Goal: Download file/media

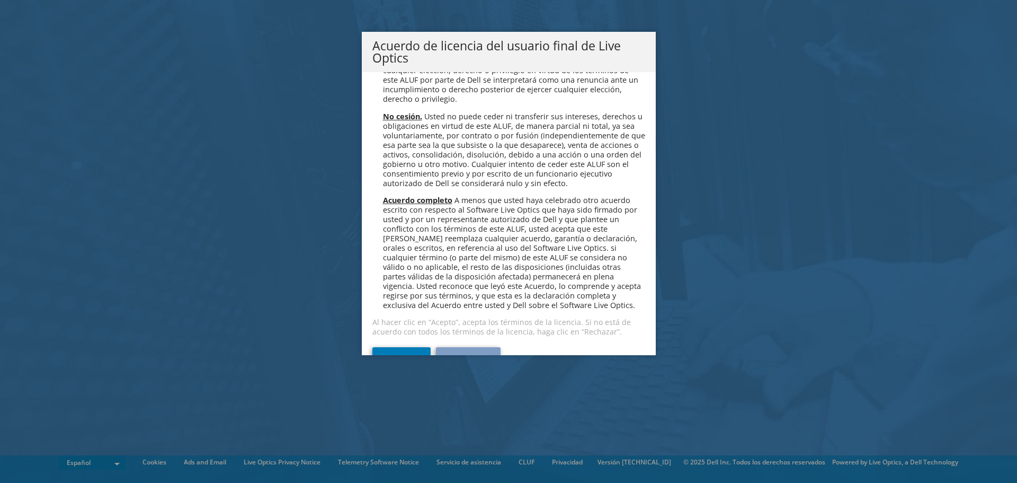
scroll to position [4494, 0]
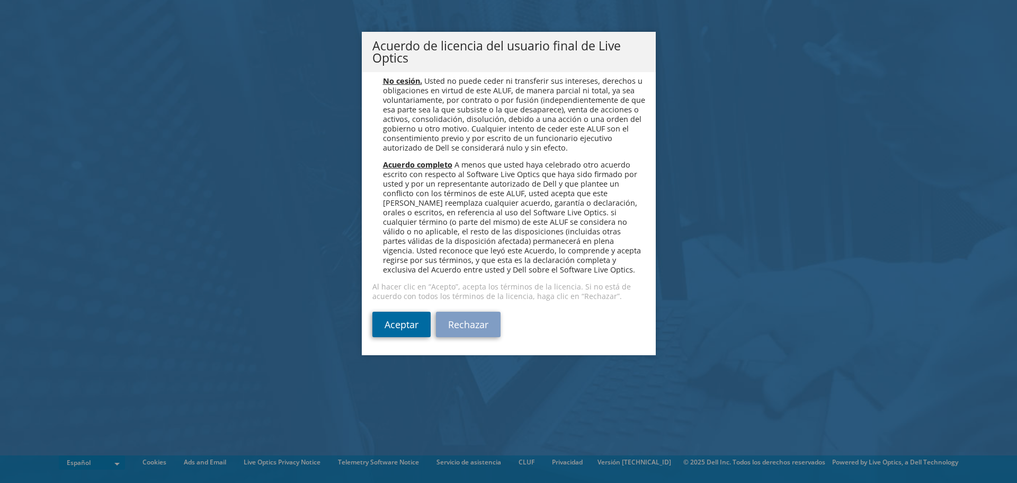
click at [394, 322] on link "Aceptar" at bounding box center [402, 324] width 58 height 25
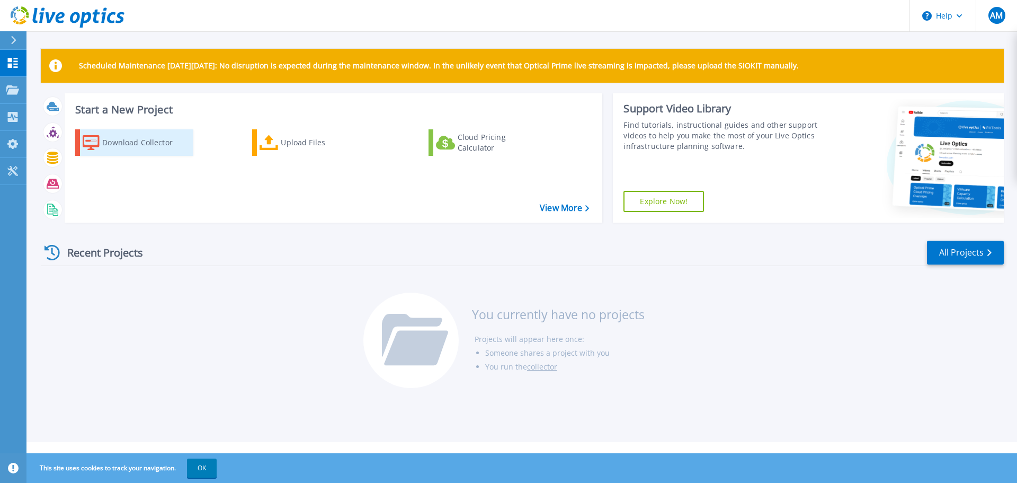
click at [126, 149] on div "Download Collector" at bounding box center [144, 142] width 85 height 21
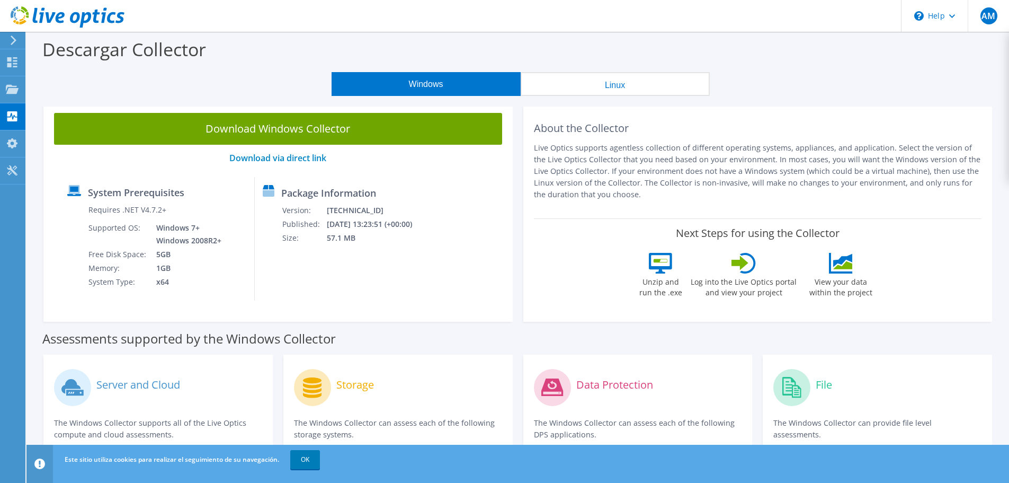
click at [641, 88] on button "Linux" at bounding box center [615, 84] width 189 height 24
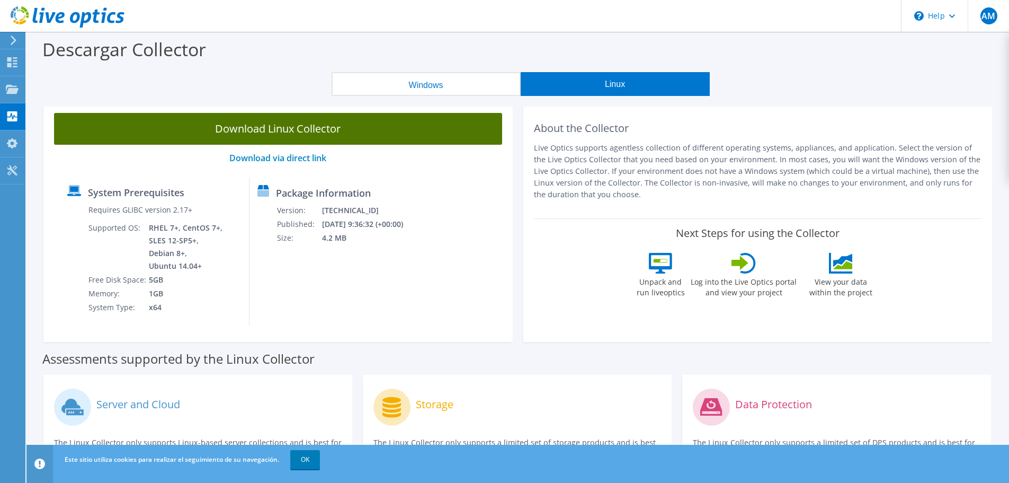
click at [308, 136] on link "Download Linux Collector" at bounding box center [278, 129] width 448 height 32
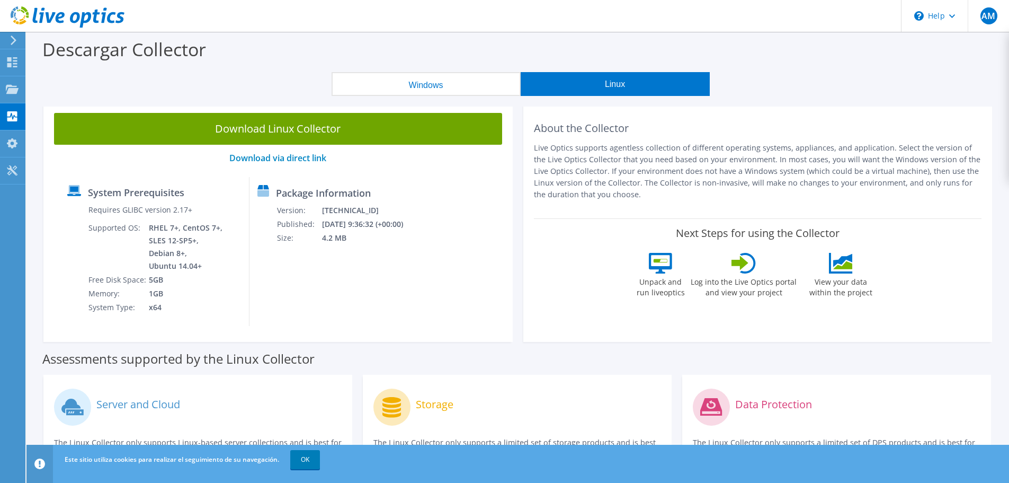
click at [419, 68] on div "Descargar Collector" at bounding box center [518, 52] width 972 height 40
click at [414, 84] on button "Windows" at bounding box center [426, 84] width 189 height 24
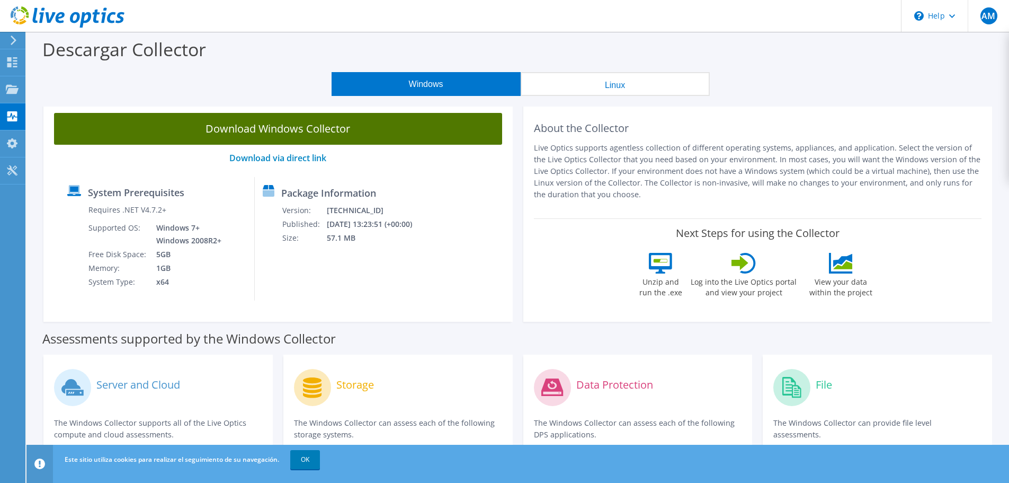
click at [274, 131] on link "Download Windows Collector" at bounding box center [278, 129] width 448 height 32
